Goal: Information Seeking & Learning: Learn about a topic

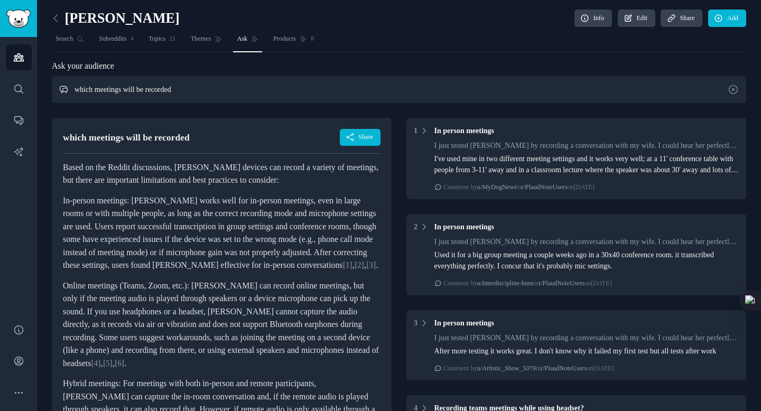
click at [217, 86] on input "which meetings will be recorded" at bounding box center [399, 89] width 694 height 27
drag, startPoint x: 77, startPoint y: 90, endPoint x: 263, endPoint y: 90, distance: 186.0
click at [260, 90] on input "which meetings will be recorded" at bounding box center [399, 89] width 694 height 27
click at [183, 86] on input "text" at bounding box center [399, 89] width 694 height 27
type input "s"
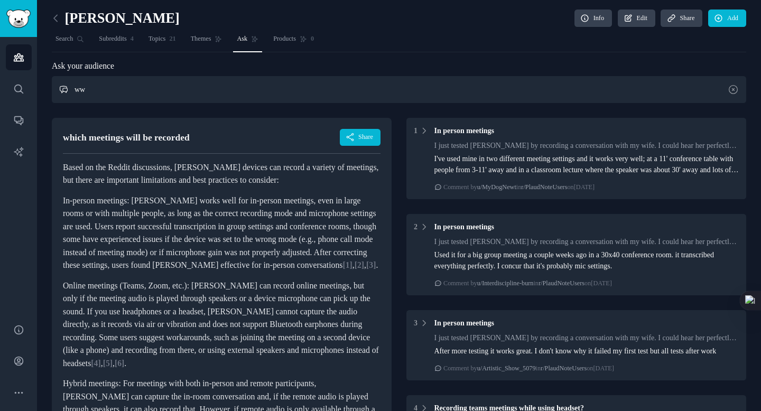
type input "w"
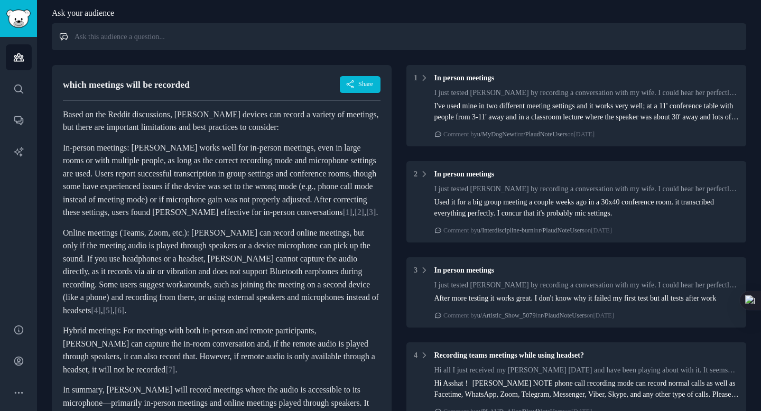
scroll to position [54, 0]
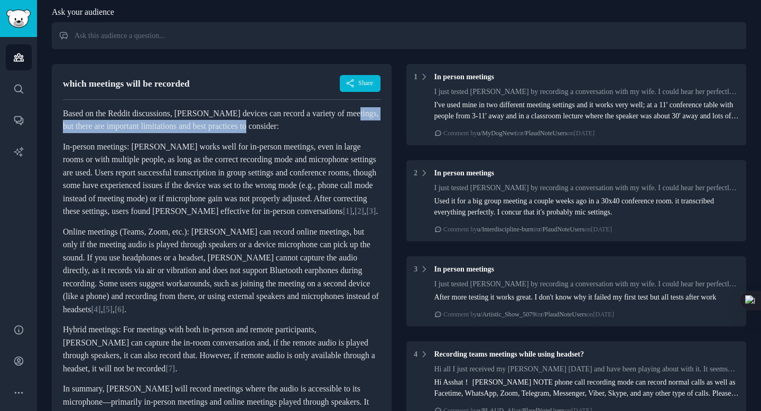
drag, startPoint x: 67, startPoint y: 127, endPoint x: 314, endPoint y: 124, distance: 247.9
click at [314, 124] on p "Based on the Reddit discussions, [PERSON_NAME] devices can record a variety of …" at bounding box center [222, 120] width 318 height 26
copy p "ut there are important limitations and best practices to conside"
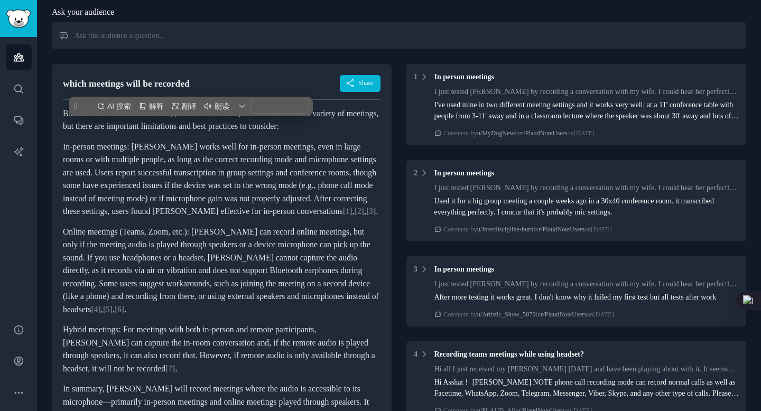
click at [213, 152] on p "In-person meetings: [PERSON_NAME] works well for in-person meetings, even in la…" at bounding box center [222, 180] width 318 height 78
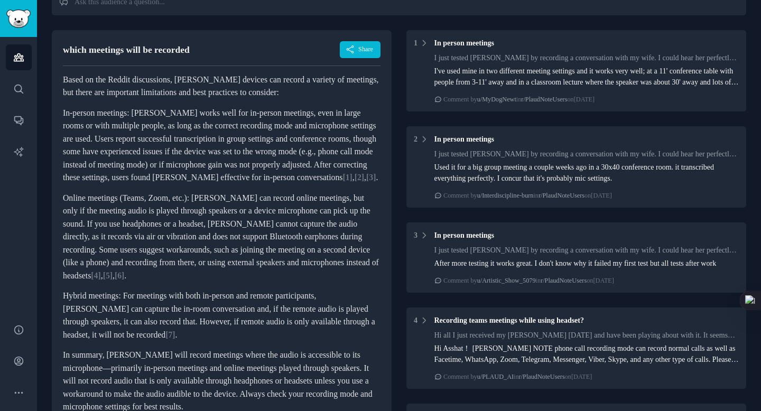
scroll to position [88, 0]
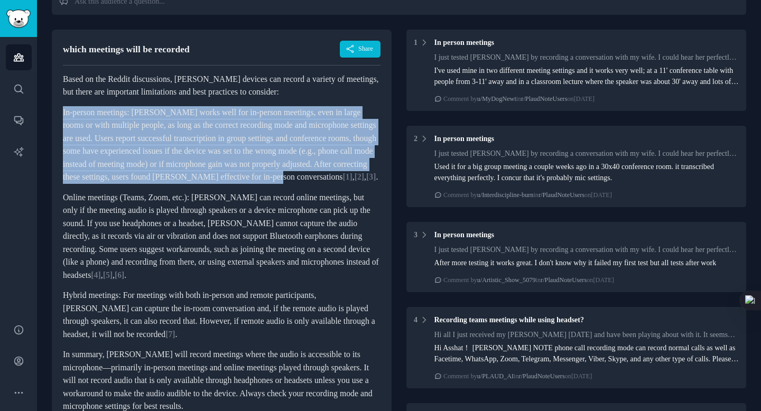
drag, startPoint x: 62, startPoint y: 113, endPoint x: 313, endPoint y: 186, distance: 260.9
click at [313, 184] on p "In-person meetings: [PERSON_NAME] works well for in-person meetings, even in la…" at bounding box center [222, 145] width 318 height 78
copy p "In-person meetings: [PERSON_NAME] works well for in-person meetings, even in la…"
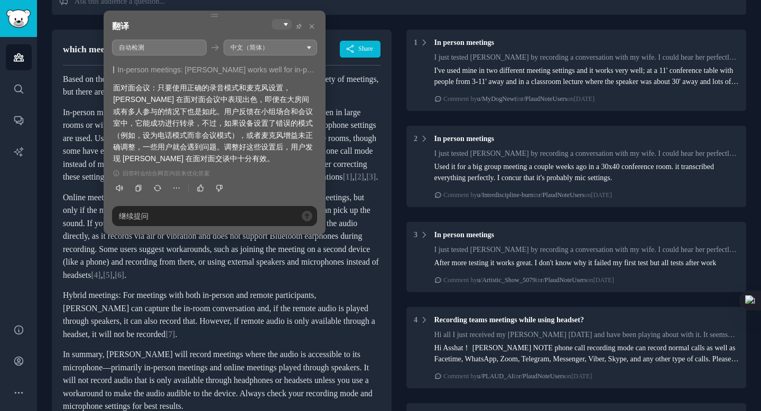
drag, startPoint x: 160, startPoint y: 87, endPoint x: 249, endPoint y: 123, distance: 96.3
click at [249, 123] on div "面对面会议：只要使用正确的录音模式和麦克风设置，[PERSON_NAME] 在面对面会议中表现出色，即便在大房间或有多人参与的情况下也是如此。用户反馈在小组场…" at bounding box center [214, 123] width 203 height 83
click at [212, 132] on div "面对面会议：只要使用正确的录音模式和麦克风设置，[PERSON_NAME] 在面对面会议中表现出色，即便在大房间或有多人参与的情况下也是如此。用户反馈在小组场…" at bounding box center [214, 123] width 203 height 83
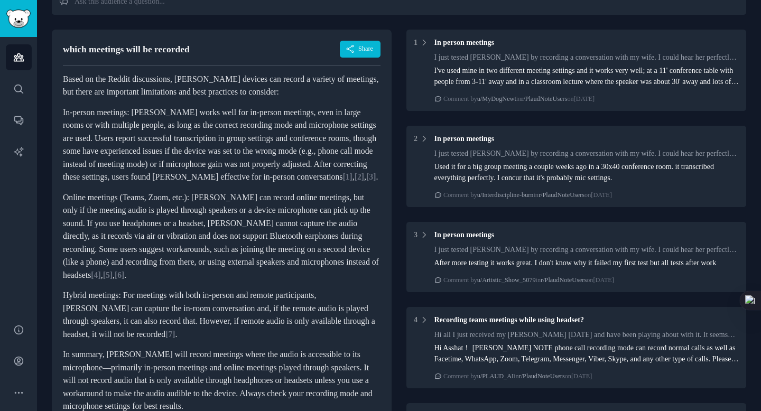
click at [92, 159] on p "In-person meetings: [PERSON_NAME] works well for in-person meetings, even in la…" at bounding box center [222, 145] width 318 height 78
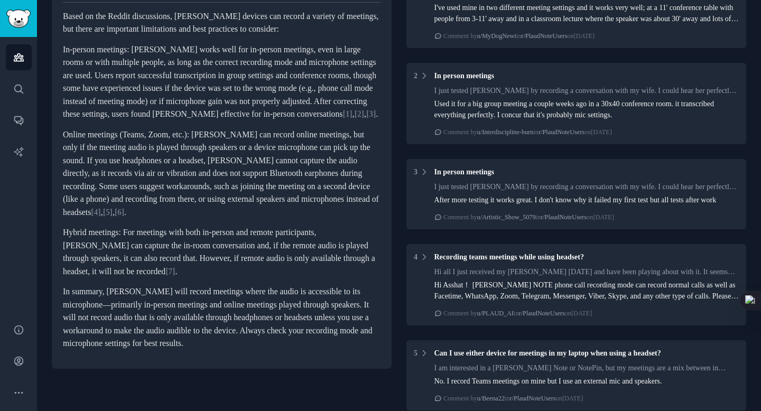
scroll to position [152, 0]
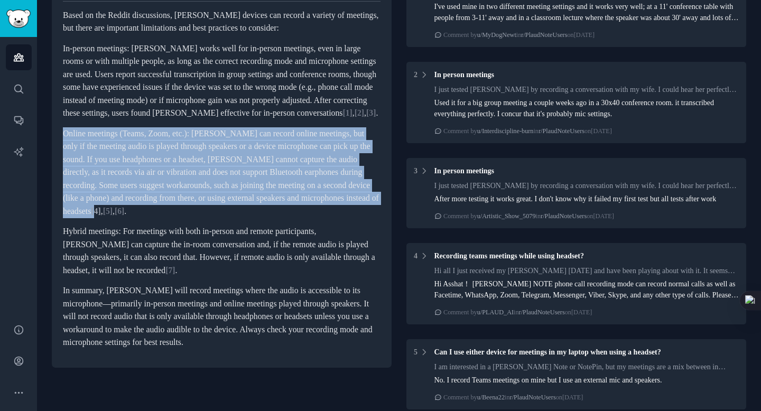
drag, startPoint x: 64, startPoint y: 149, endPoint x: 283, endPoint y: 228, distance: 232.9
click at [283, 218] on p "Online meetings (Teams, Zoom, etc.): [PERSON_NAME] can record online meetings, …" at bounding box center [222, 172] width 318 height 91
copy p "Online meetings (Teams, Zoom, etc.): [PERSON_NAME] can record online meetings, …"
click at [95, 159] on p "Online meetings (Teams, Zoom, etc.): [PERSON_NAME] can record online meetings, …" at bounding box center [222, 172] width 318 height 91
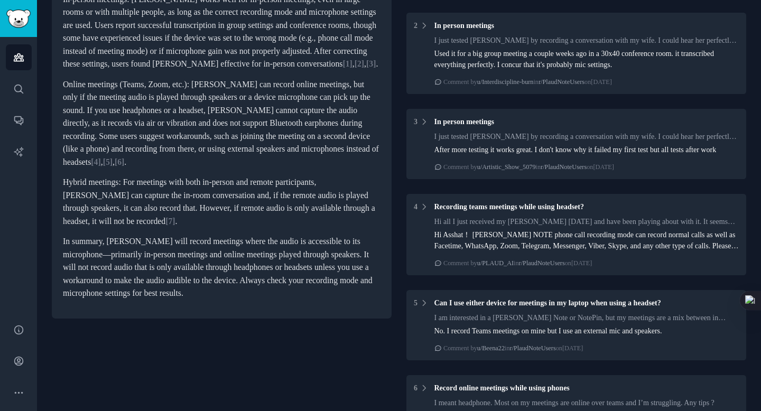
scroll to position [203, 0]
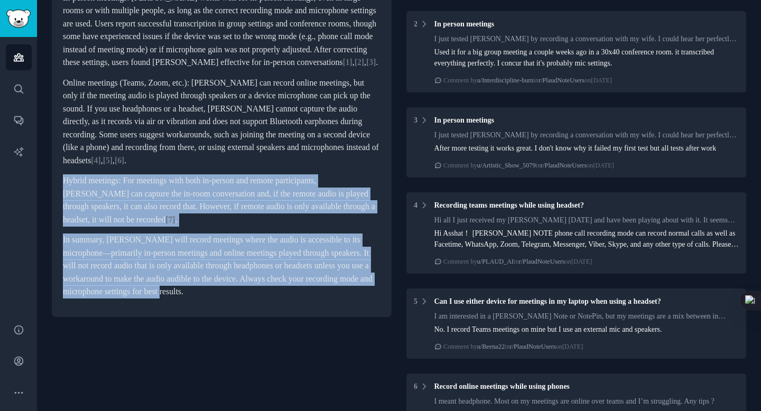
drag, startPoint x: 63, startPoint y: 192, endPoint x: 367, endPoint y: 307, distance: 324.8
click at [367, 299] on article "Based on the Reddit discussions, [PERSON_NAME] devices can record a variety of …" at bounding box center [222, 128] width 318 height 340
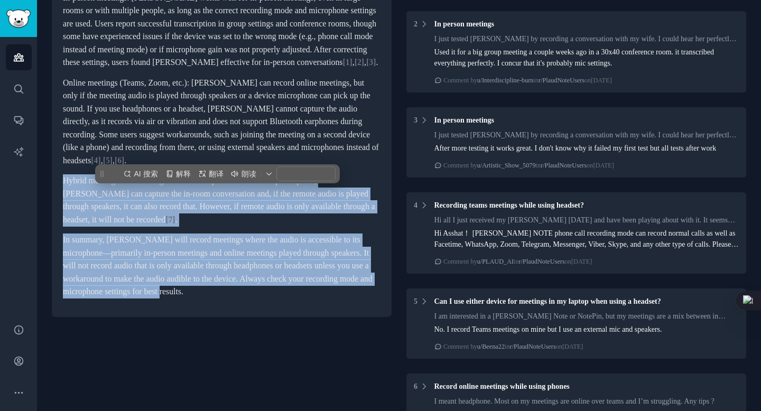
copy article "Hybrid meetings: For meetings with both in-person and remote participants, [PER…"
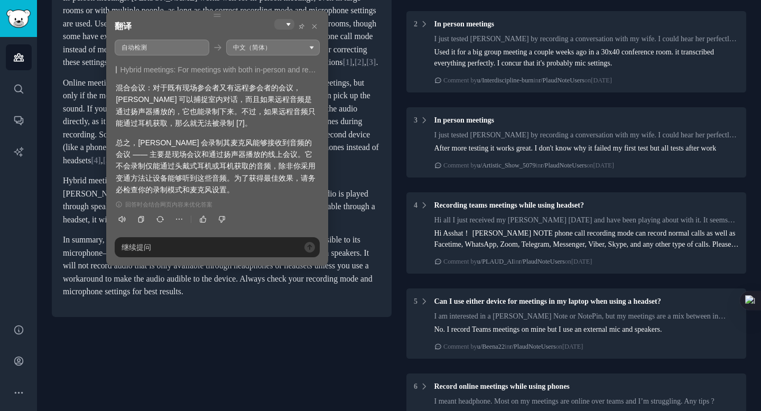
drag, startPoint x: 140, startPoint y: 143, endPoint x: 187, endPoint y: 168, distance: 52.5
click at [187, 168] on div "总之，[PERSON_NAME] 会录制其麦克风能够接收到音频的会议 —— 主要是现场会议和通过扬声器播放的线上会议。它不会录制仅能通过头戴式耳机或耳机获取的…" at bounding box center [217, 166] width 203 height 59
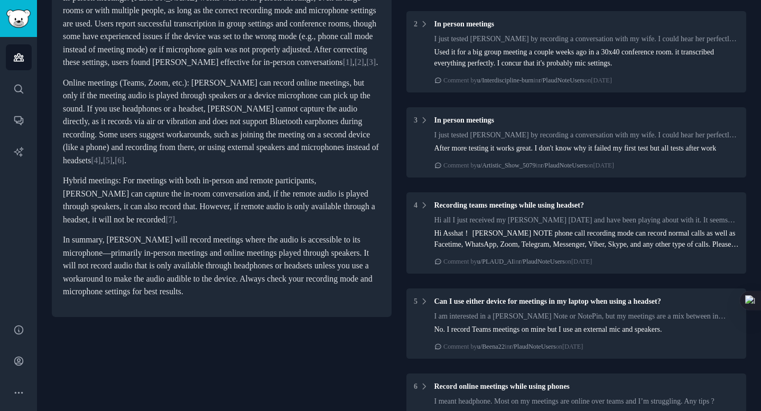
click at [92, 206] on p "Hybrid meetings: For meetings with both in-person and remote participants, [PER…" at bounding box center [222, 200] width 318 height 52
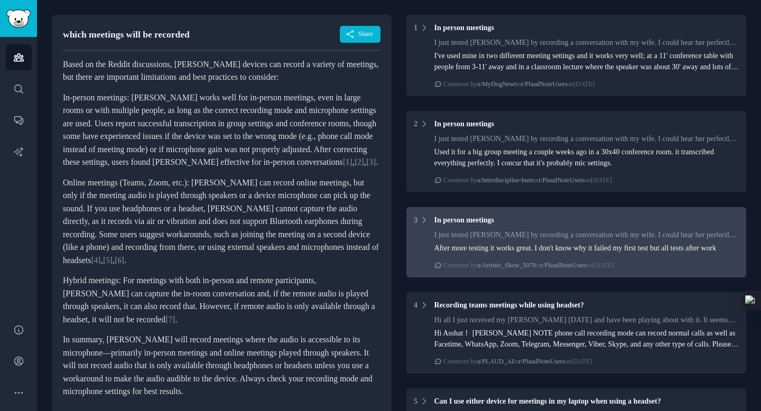
scroll to position [104, 0]
click at [461, 127] on span "In person meetings" at bounding box center [464, 123] width 60 height 8
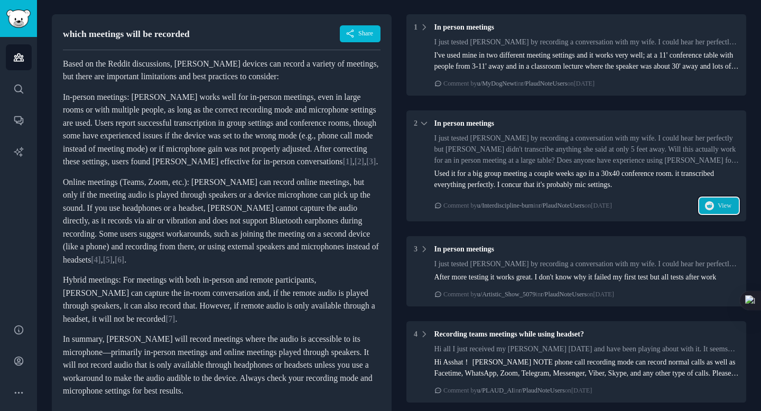
click at [705, 202] on icon "button" at bounding box center [710, 206] width 10 height 10
click at [15, 15] on img "Sidebar" at bounding box center [18, 19] width 24 height 18
